Goal: Navigation & Orientation: Find specific page/section

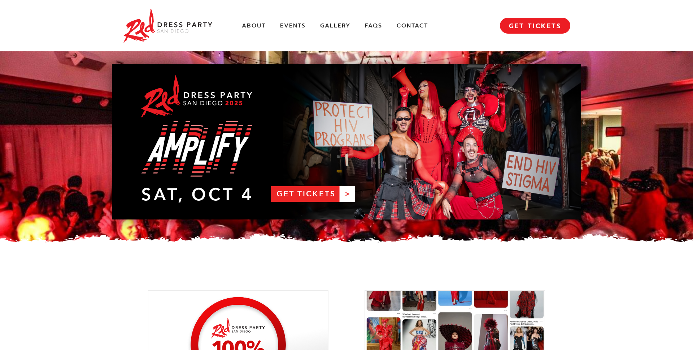
drag, startPoint x: 235, startPoint y: 25, endPoint x: 239, endPoint y: 24, distance: 4.0
click at [235, 25] on div "About Events Gallery FAQs Contact MENU GET TICKETS" at bounding box center [347, 25] width 448 height 51
click at [247, 24] on link "About" at bounding box center [254, 26] width 24 height 8
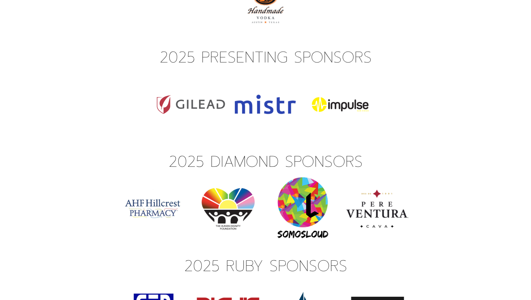
scroll to position [2126, 0]
